Goal: Task Accomplishment & Management: Complete application form

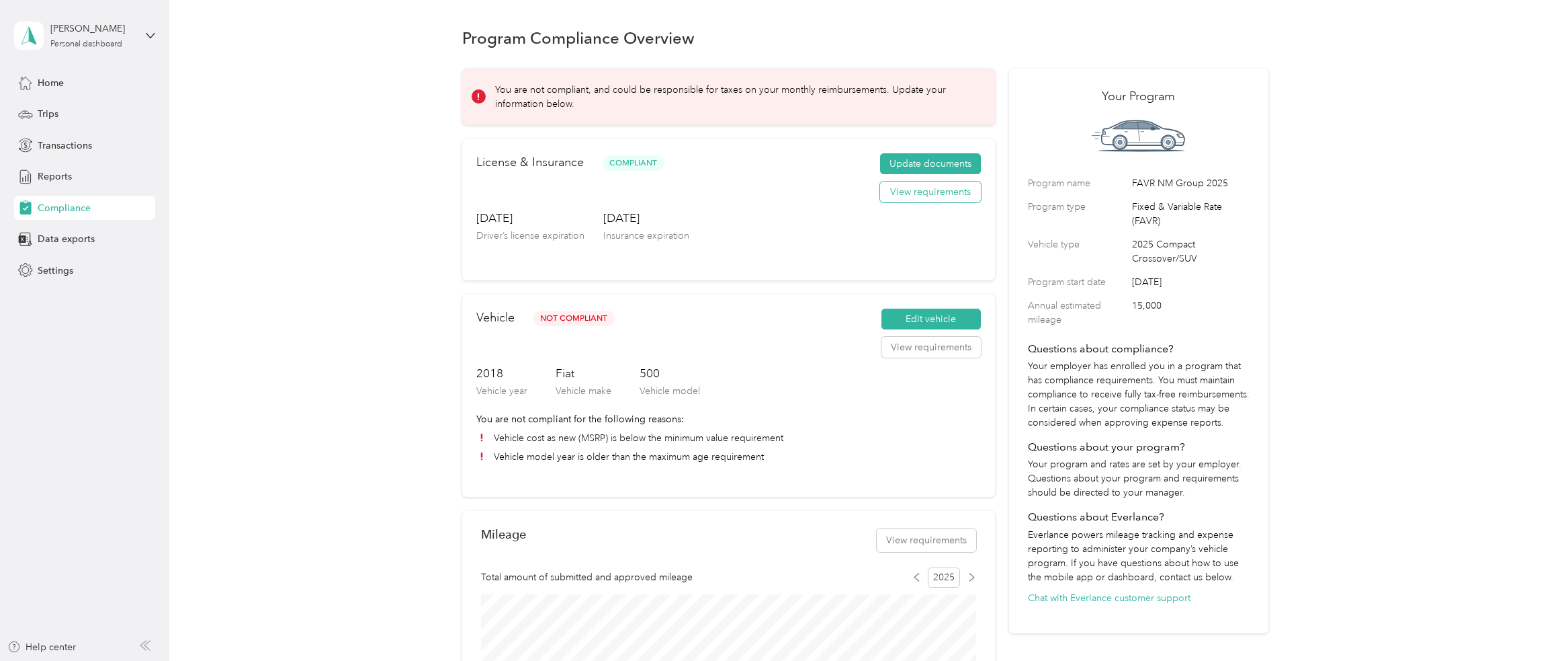
click at [919, 197] on button "View requirements" at bounding box center [931, 192] width 101 height 22
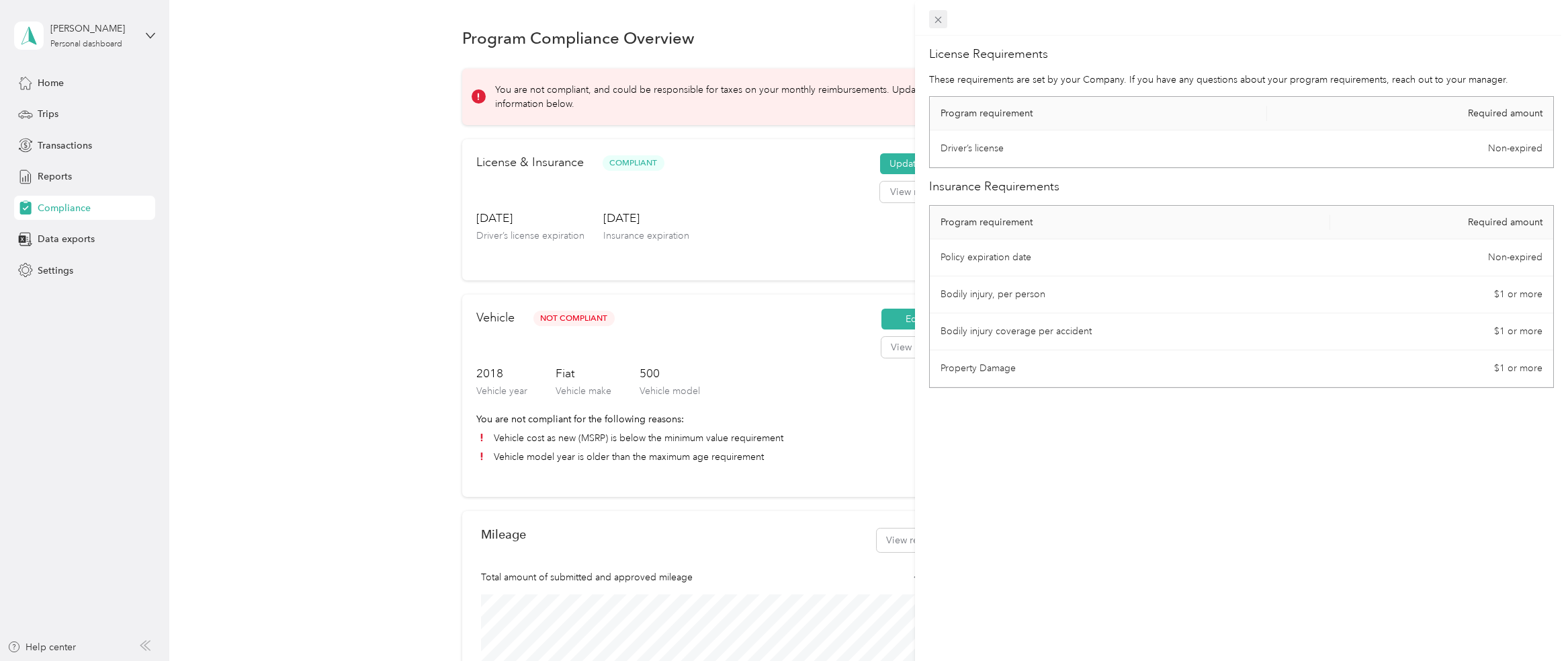
click at [937, 14] on icon at bounding box center [938, 20] width 12 height 12
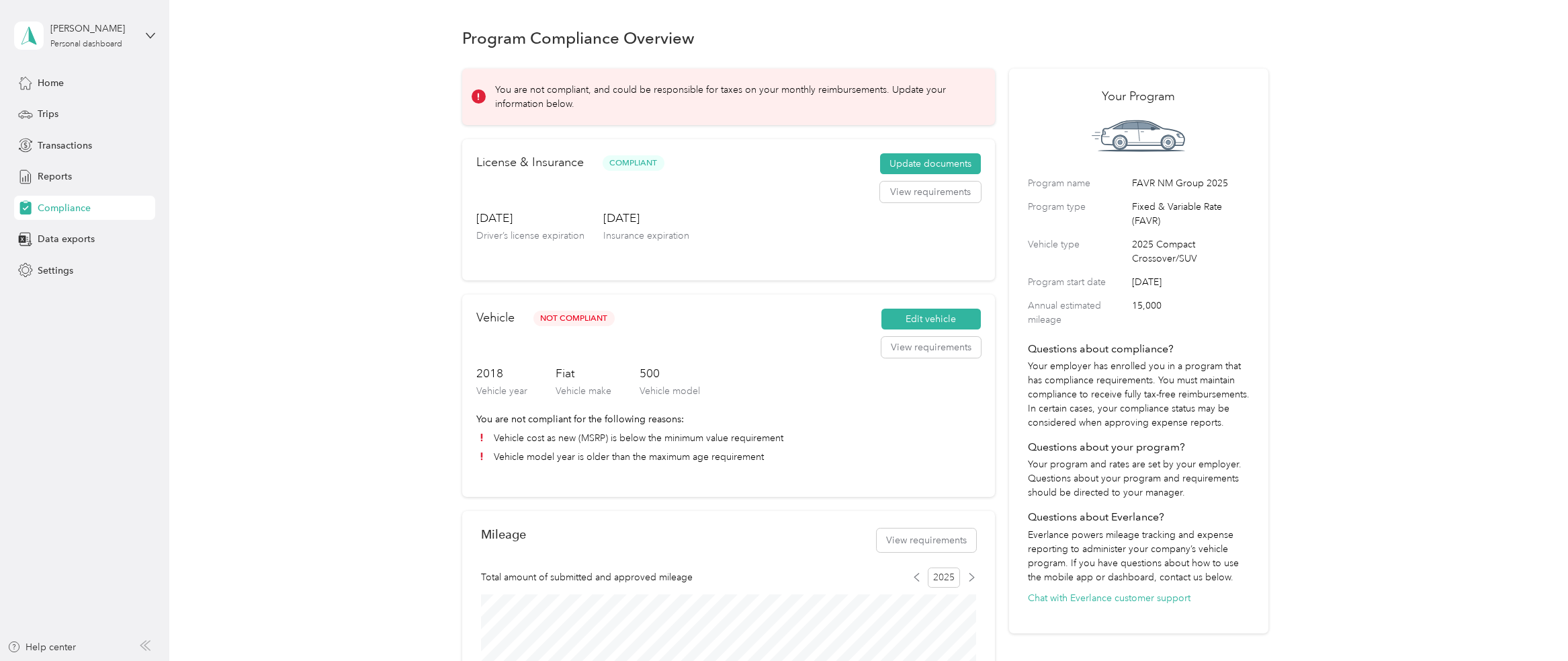
click at [675, 223] on h3 "[DATE]" at bounding box center [646, 218] width 86 height 17
click at [911, 166] on button "Update documents" at bounding box center [931, 164] width 101 height 22
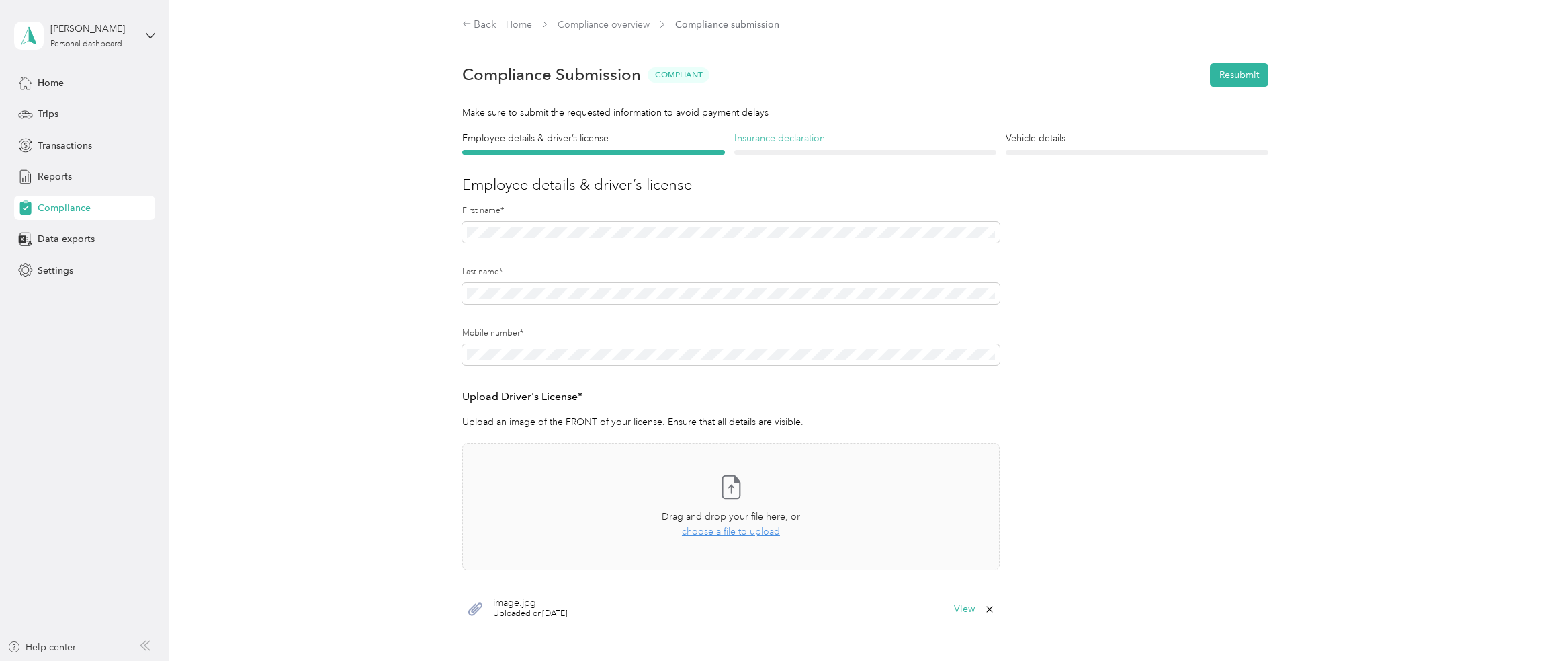
click at [827, 143] on h4 "Insurance declaration" at bounding box center [865, 138] width 262 height 14
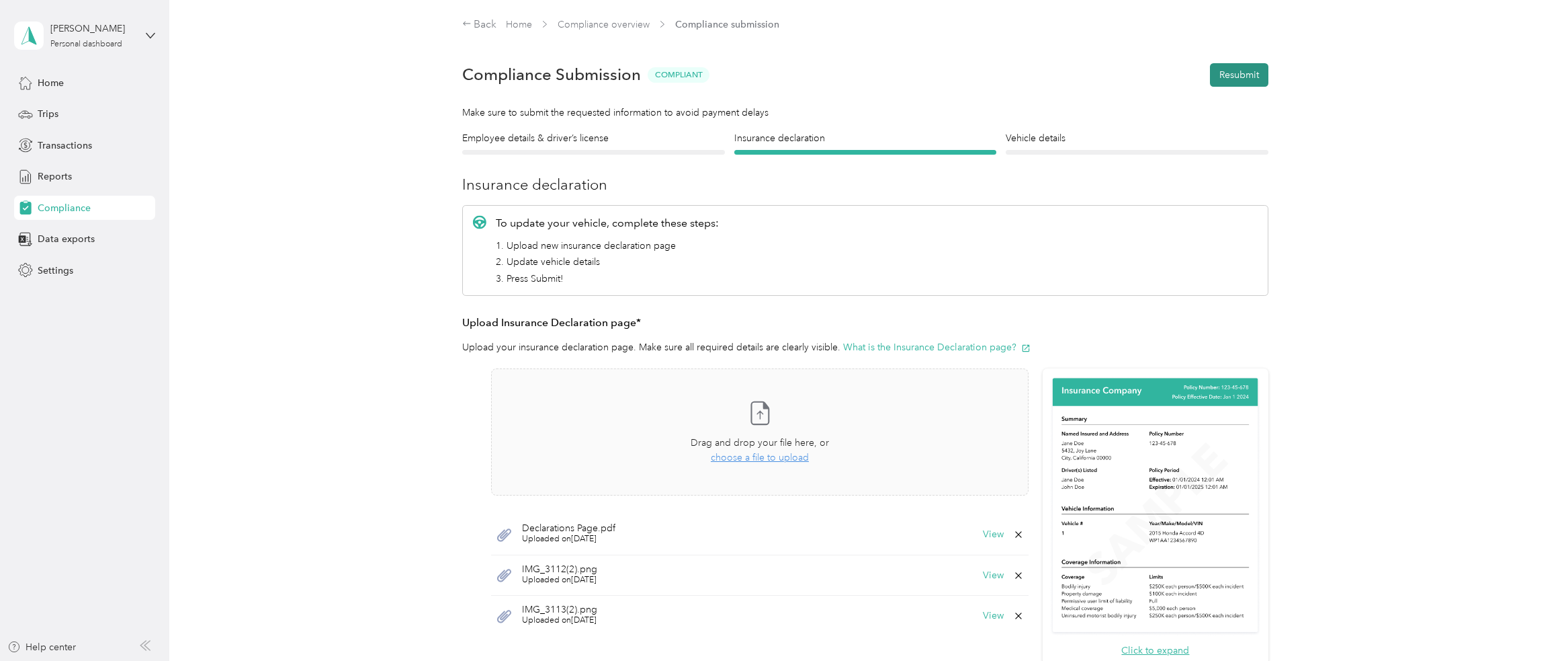
click at [1233, 65] on button "Resubmit" at bounding box center [1239, 75] width 59 height 23
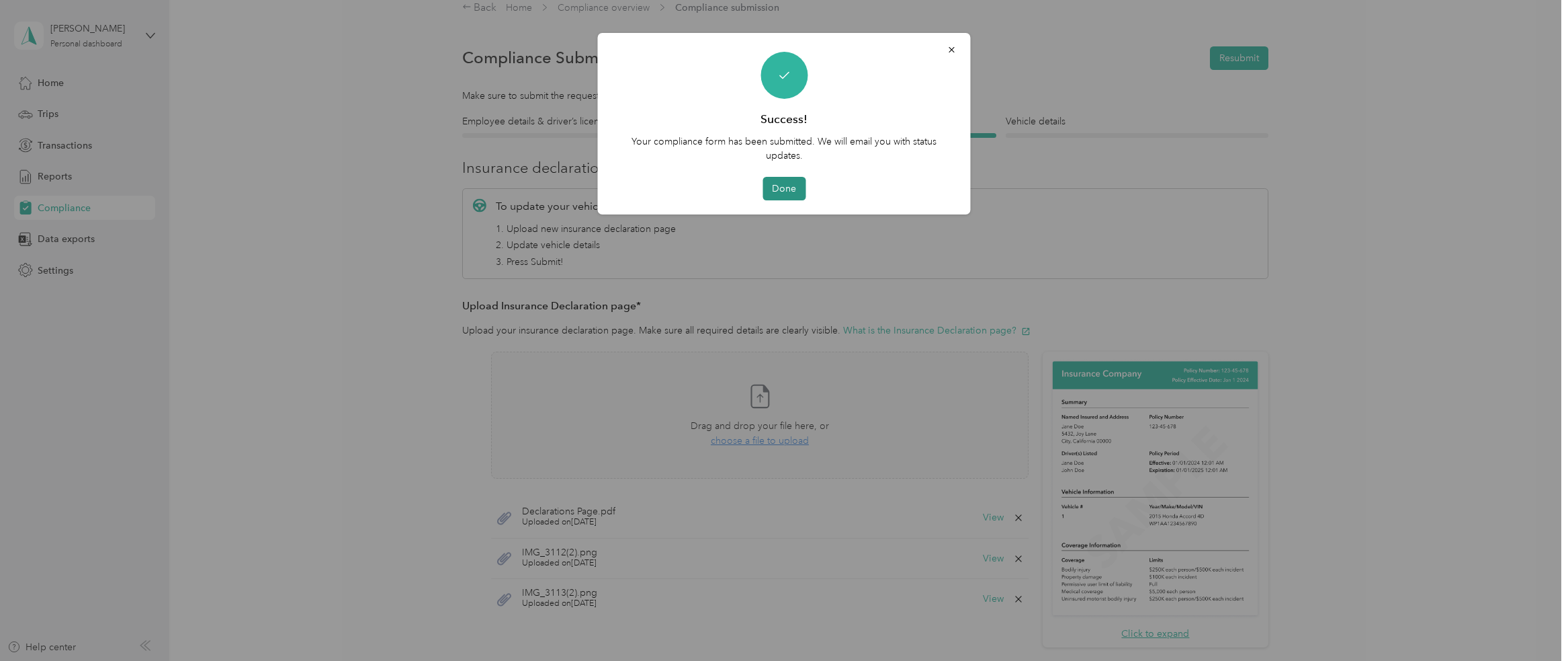
click at [789, 189] on button "Done" at bounding box center [784, 189] width 43 height 23
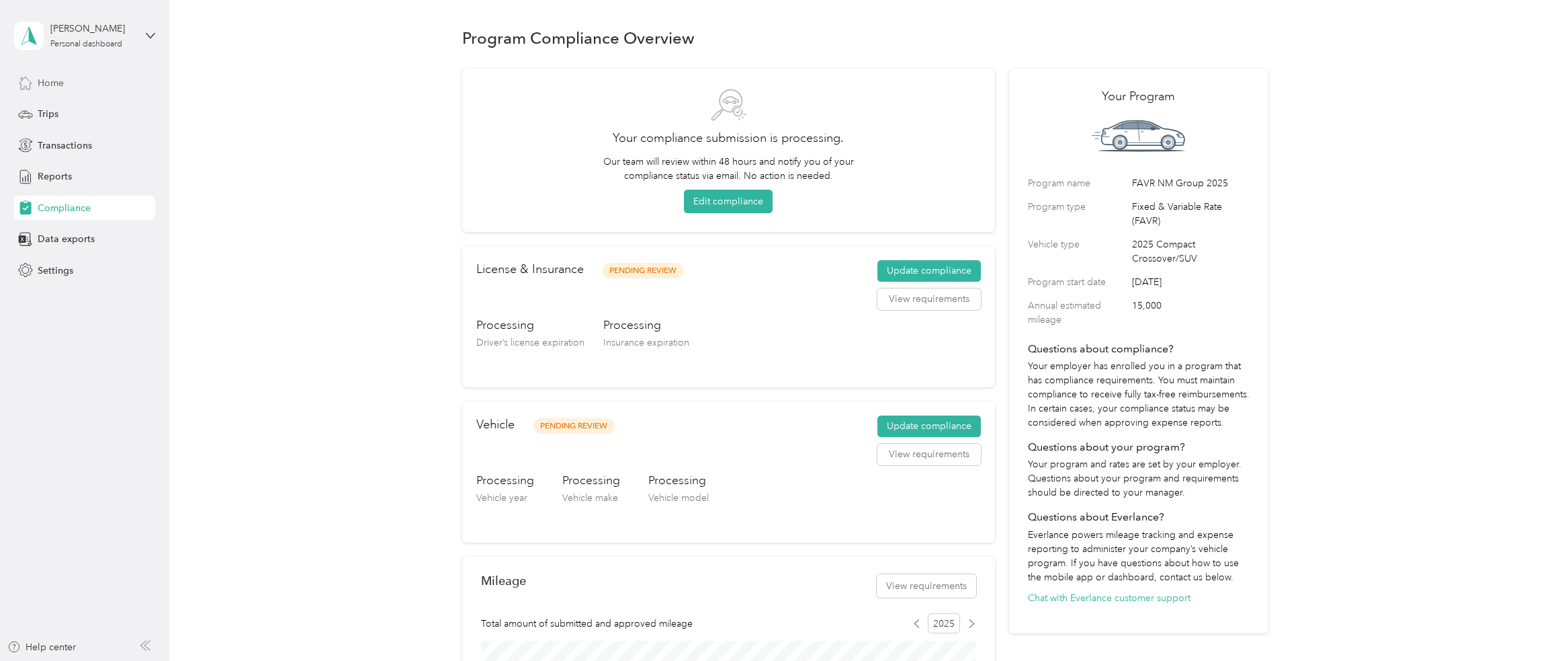
click at [44, 83] on span "Home" at bounding box center [50, 83] width 26 height 14
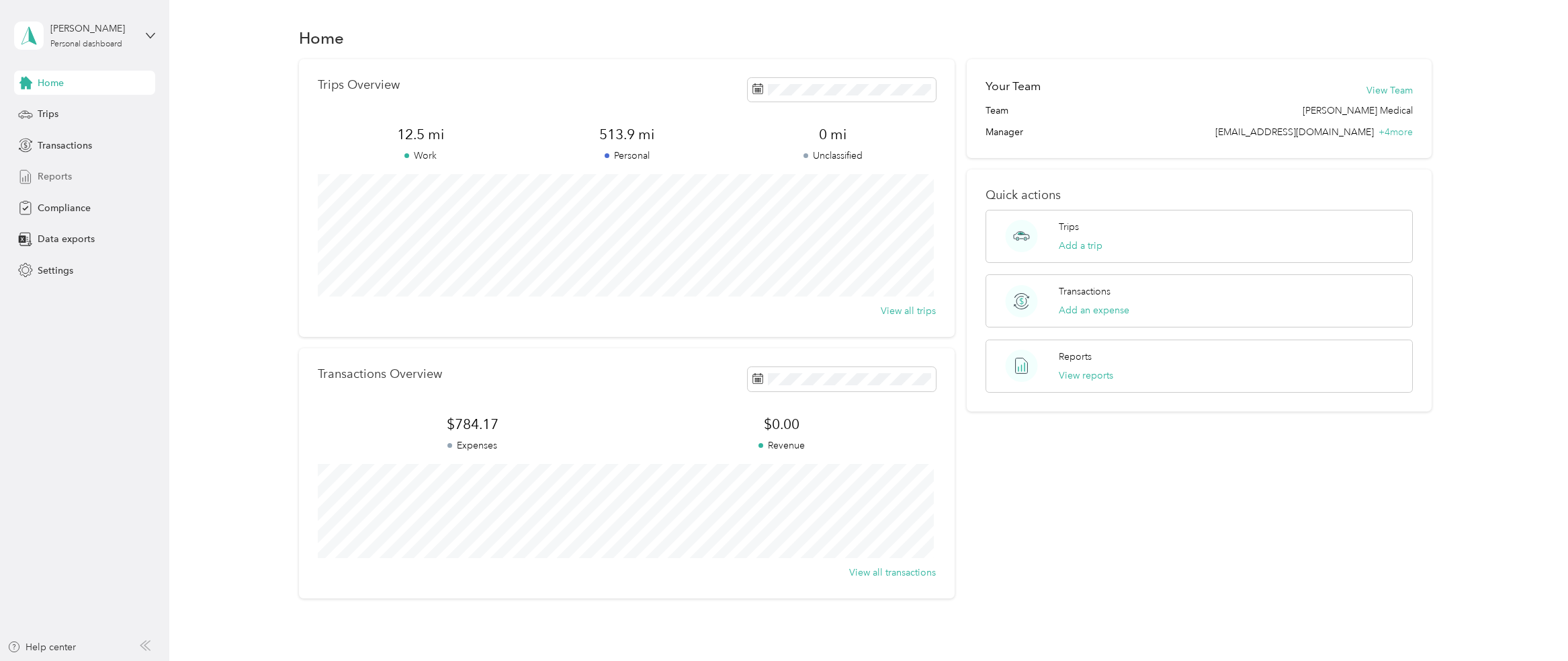
click at [45, 169] on div "Reports" at bounding box center [85, 176] width 141 height 24
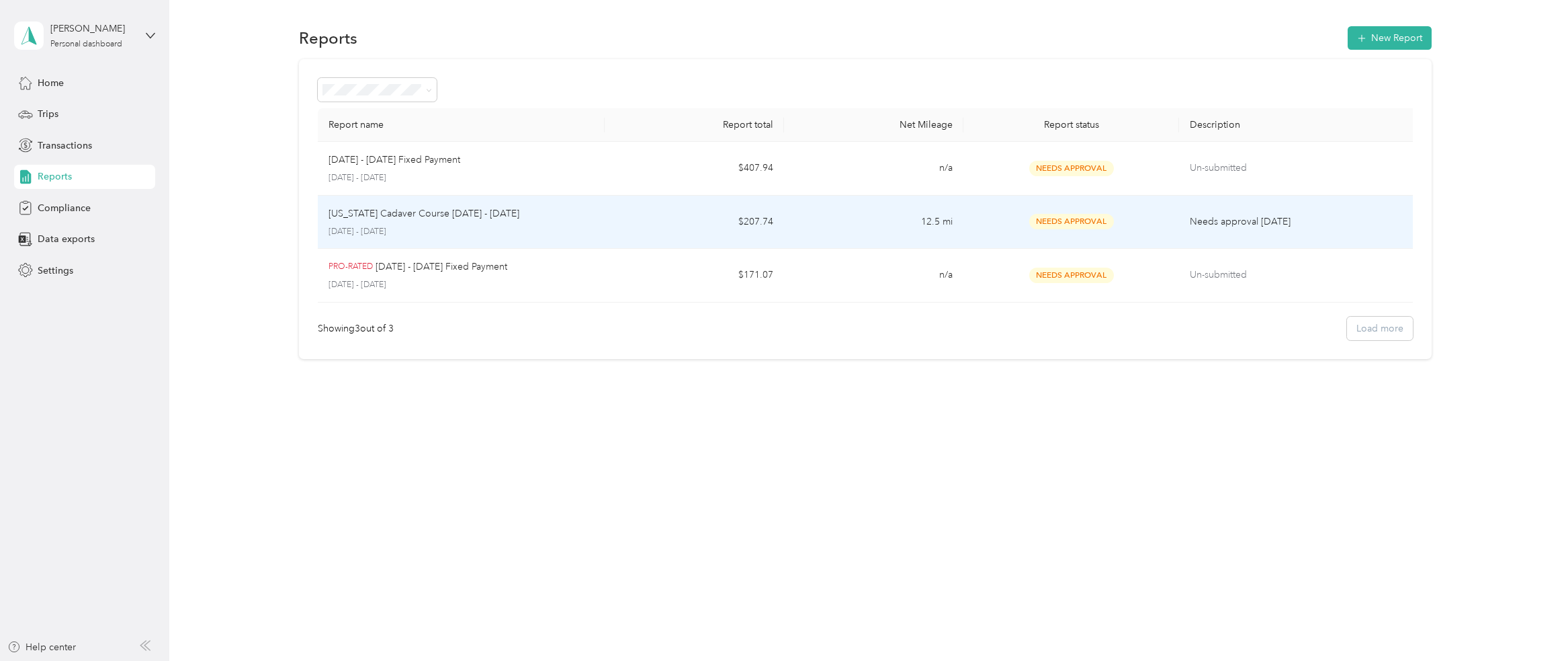
click at [510, 216] on p "[US_STATE] Cadaver Course [DATE] - [DATE]" at bounding box center [424, 214] width 191 height 15
